Goal: Navigation & Orientation: Find specific page/section

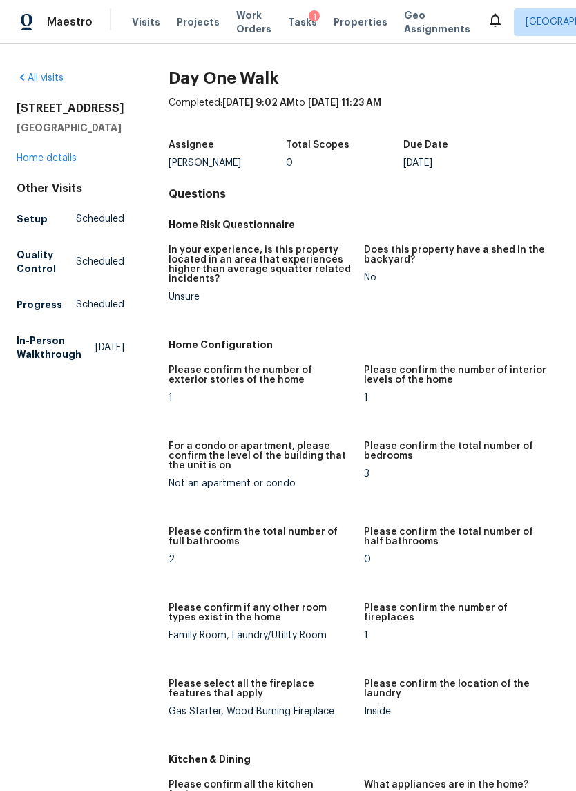
click at [55, 29] on div "Maestro" at bounding box center [46, 22] width 93 height 28
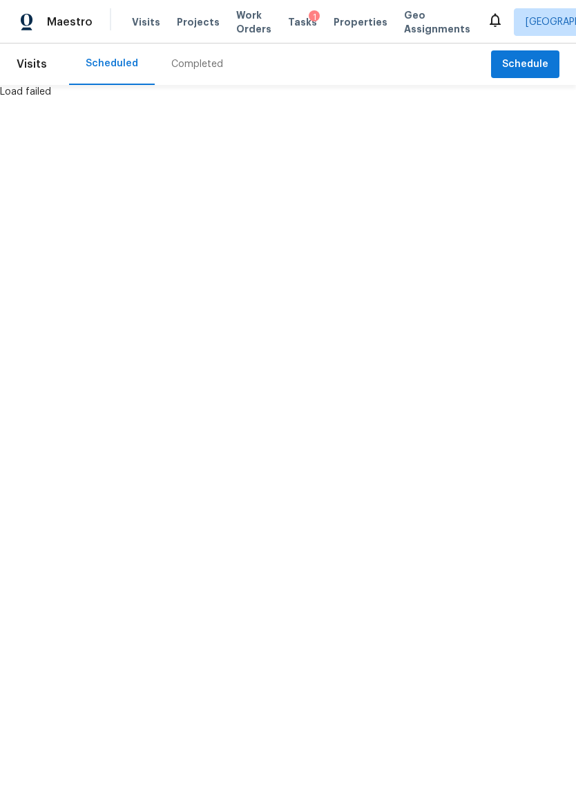
click at [54, 99] on html "Maestro Visits Projects Work Orders Tasks 1 Properties Geo Assignments [GEOGRAP…" at bounding box center [288, 49] width 576 height 99
